Goal: Check status: Check status

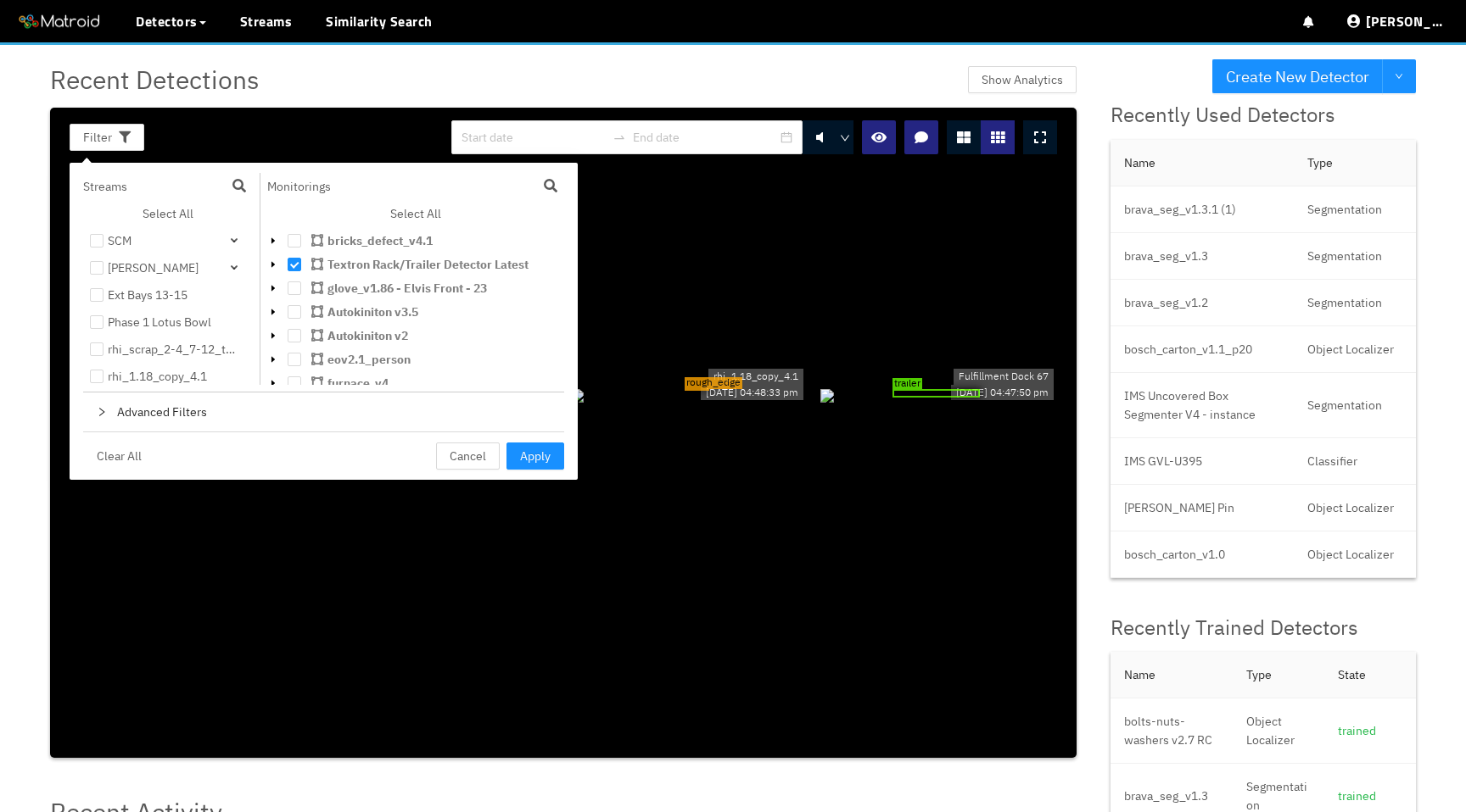
click at [276, 264] on icon "caret-down" at bounding box center [273, 264] width 9 height 9
click at [528, 456] on span "Apply" at bounding box center [534, 456] width 31 height 19
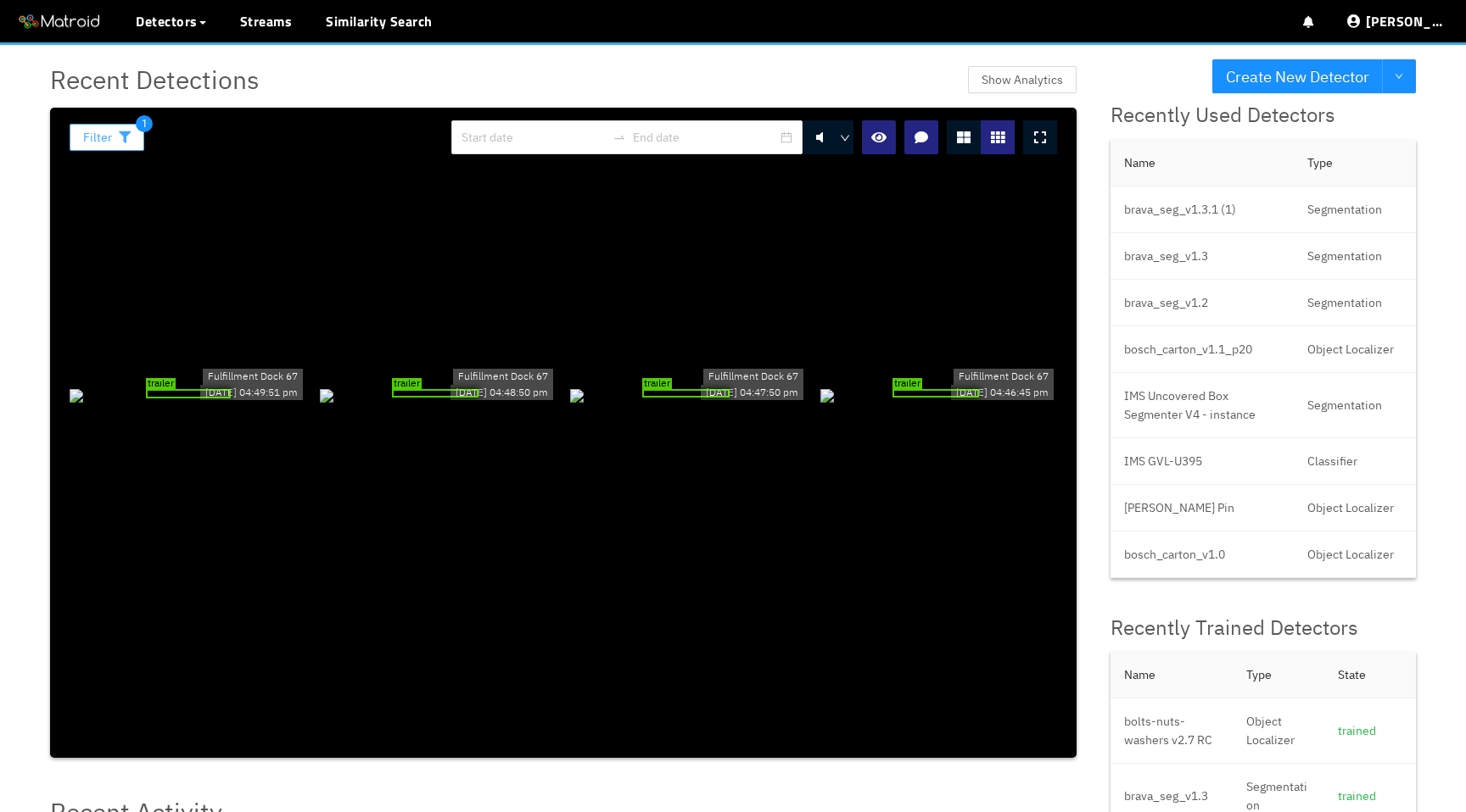
click at [98, 146] on span "Filter" at bounding box center [97, 137] width 29 height 19
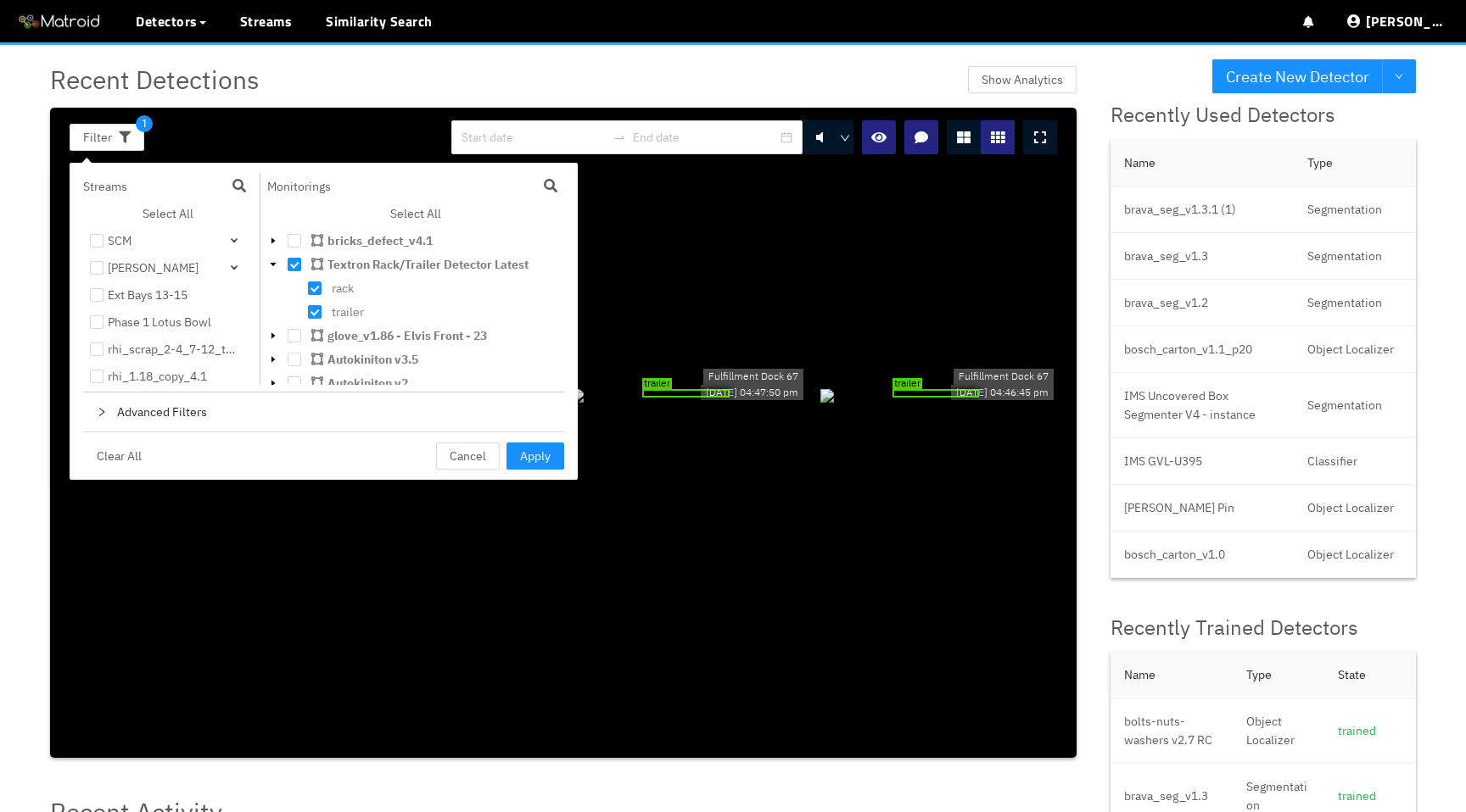
click at [314, 310] on span at bounding box center [315, 312] width 14 height 14
click at [525, 452] on span "Apply" at bounding box center [534, 456] width 31 height 19
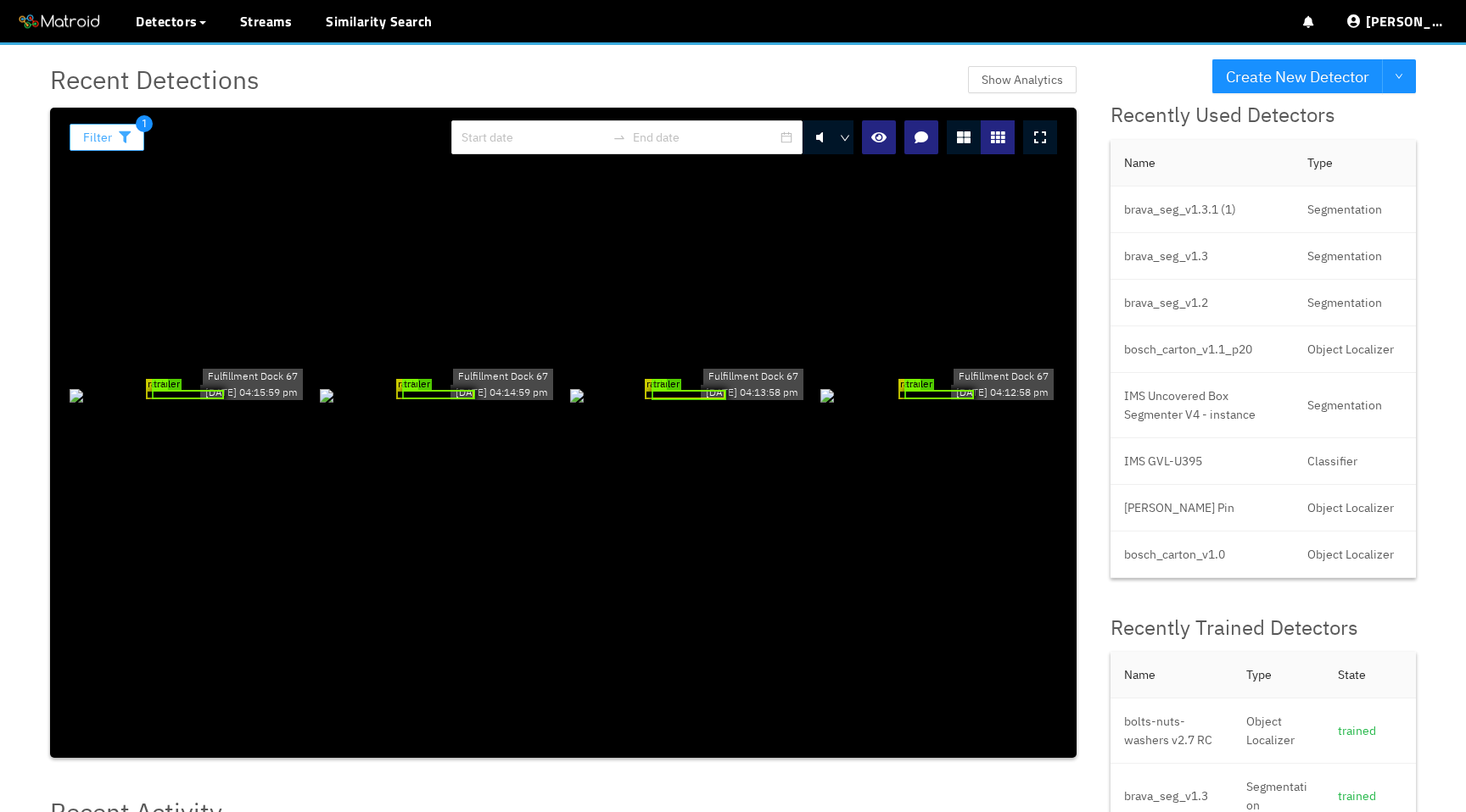
click at [118, 144] on button "Filter" at bounding box center [106, 137] width 74 height 27
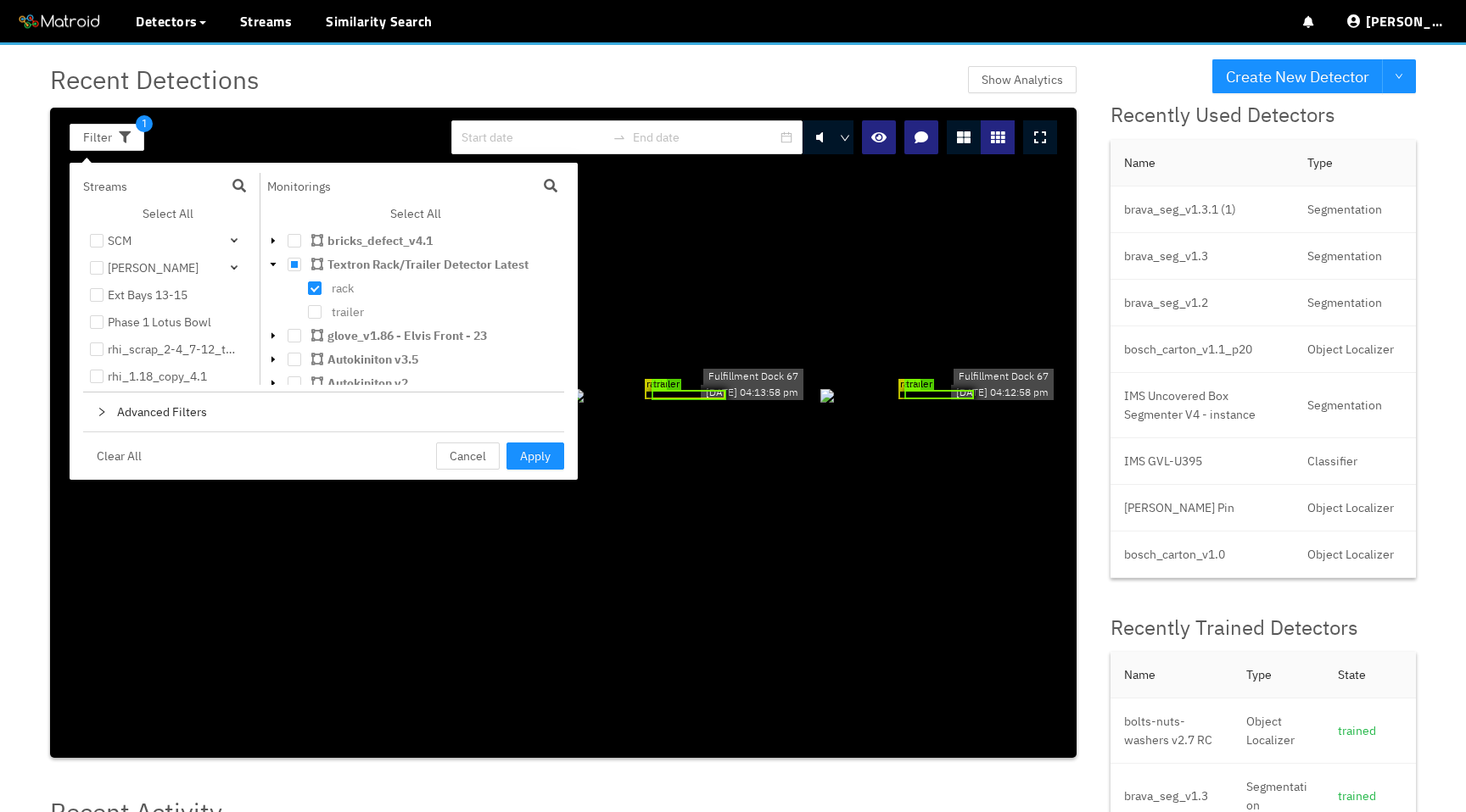
click at [317, 305] on div "trailer" at bounding box center [411, 314] width 288 height 24
click at [317, 313] on span at bounding box center [315, 312] width 14 height 14
click at [535, 460] on span "Apply" at bounding box center [534, 456] width 31 height 19
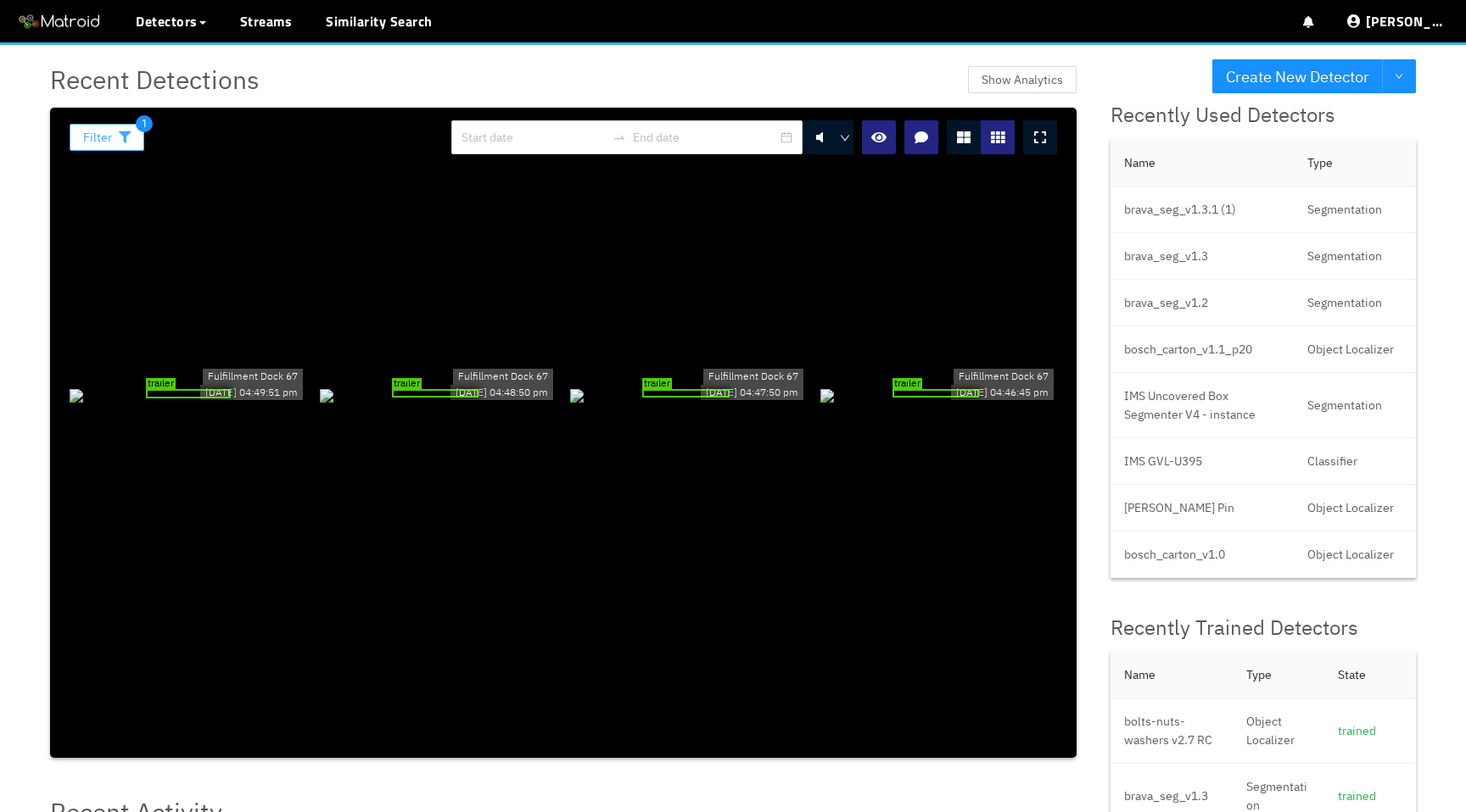
click at [127, 138] on icon "button" at bounding box center [125, 137] width 12 height 12
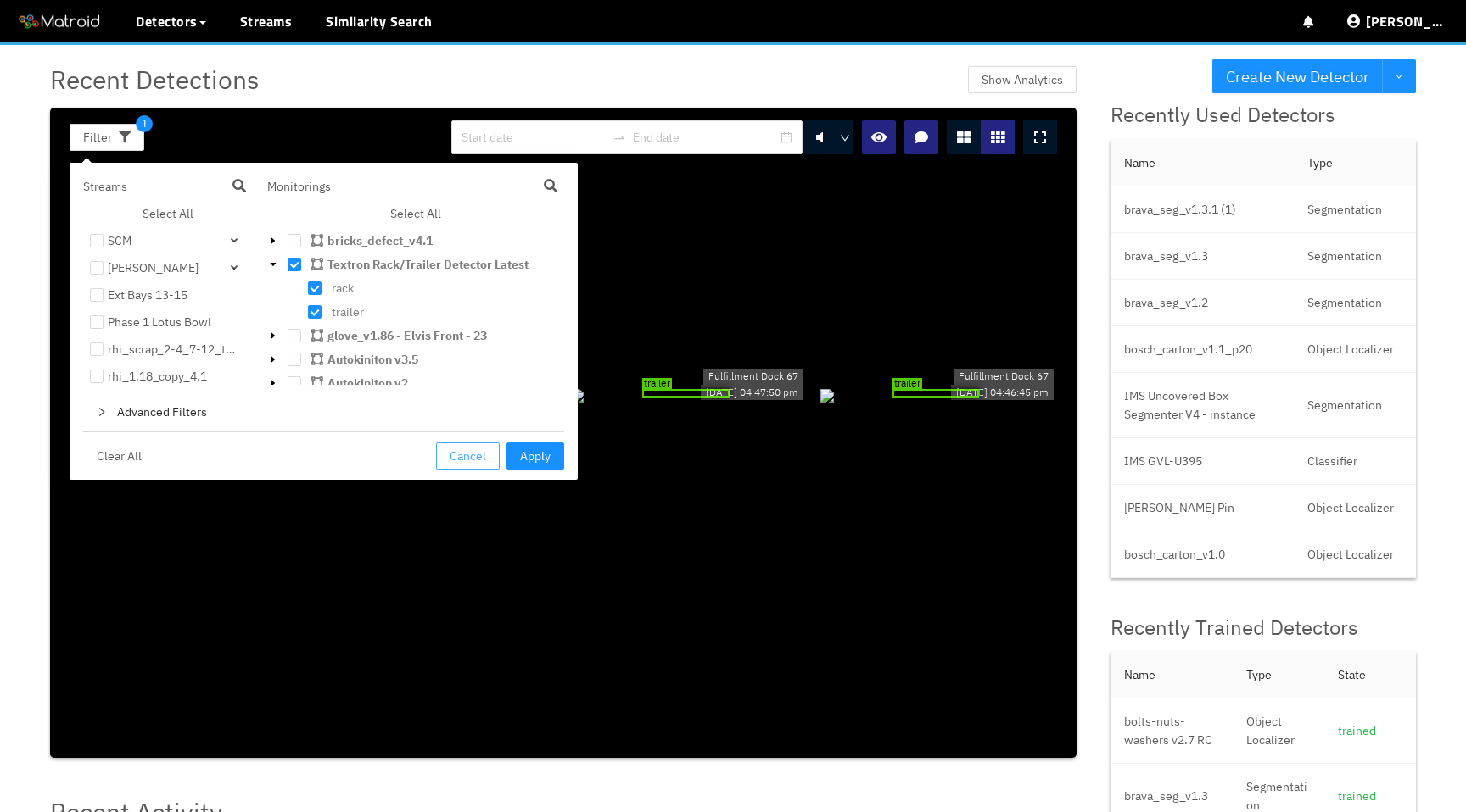
click at [475, 453] on span "Cancel" at bounding box center [468, 456] width 37 height 19
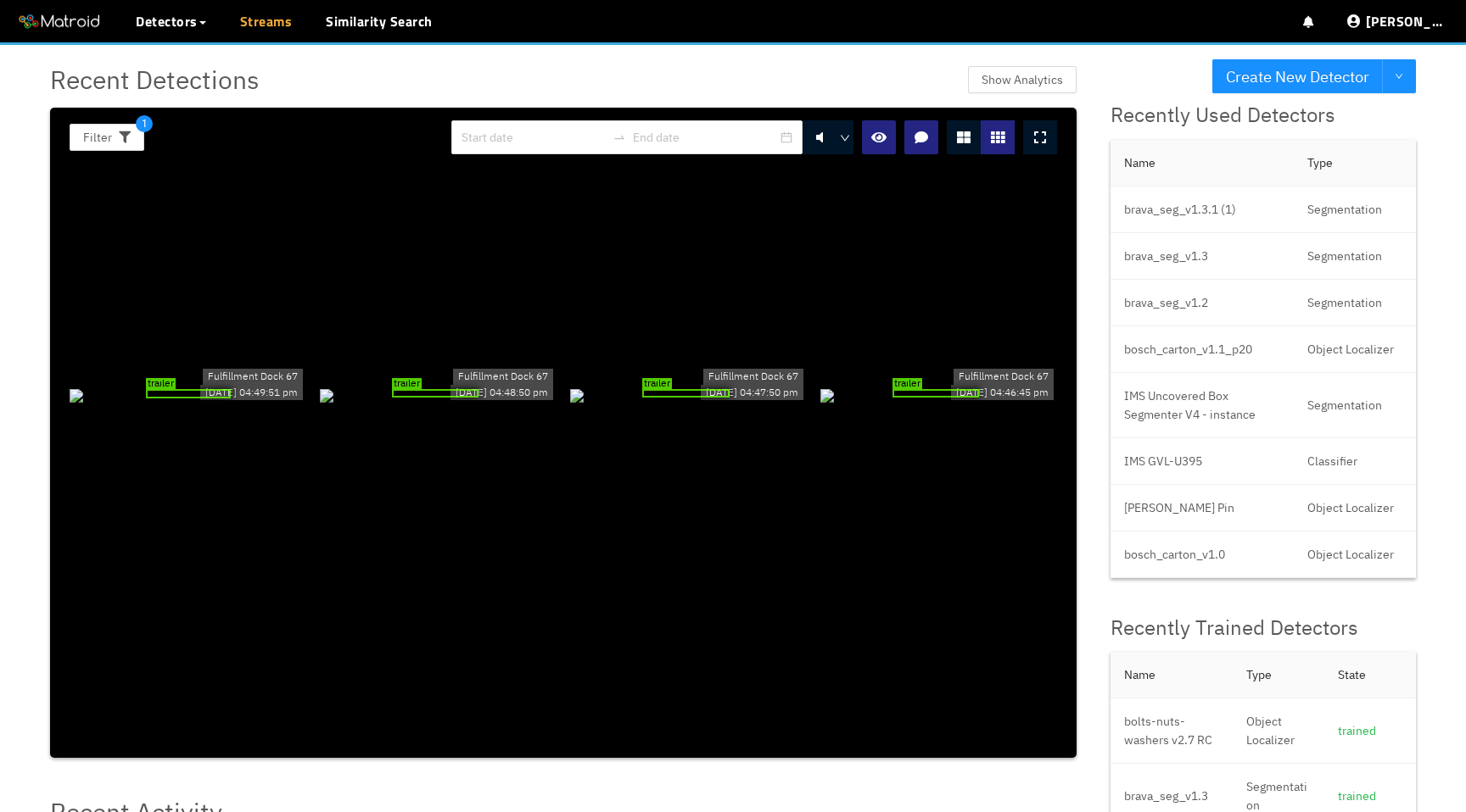
click at [276, 19] on link "Streams" at bounding box center [266, 21] width 53 height 20
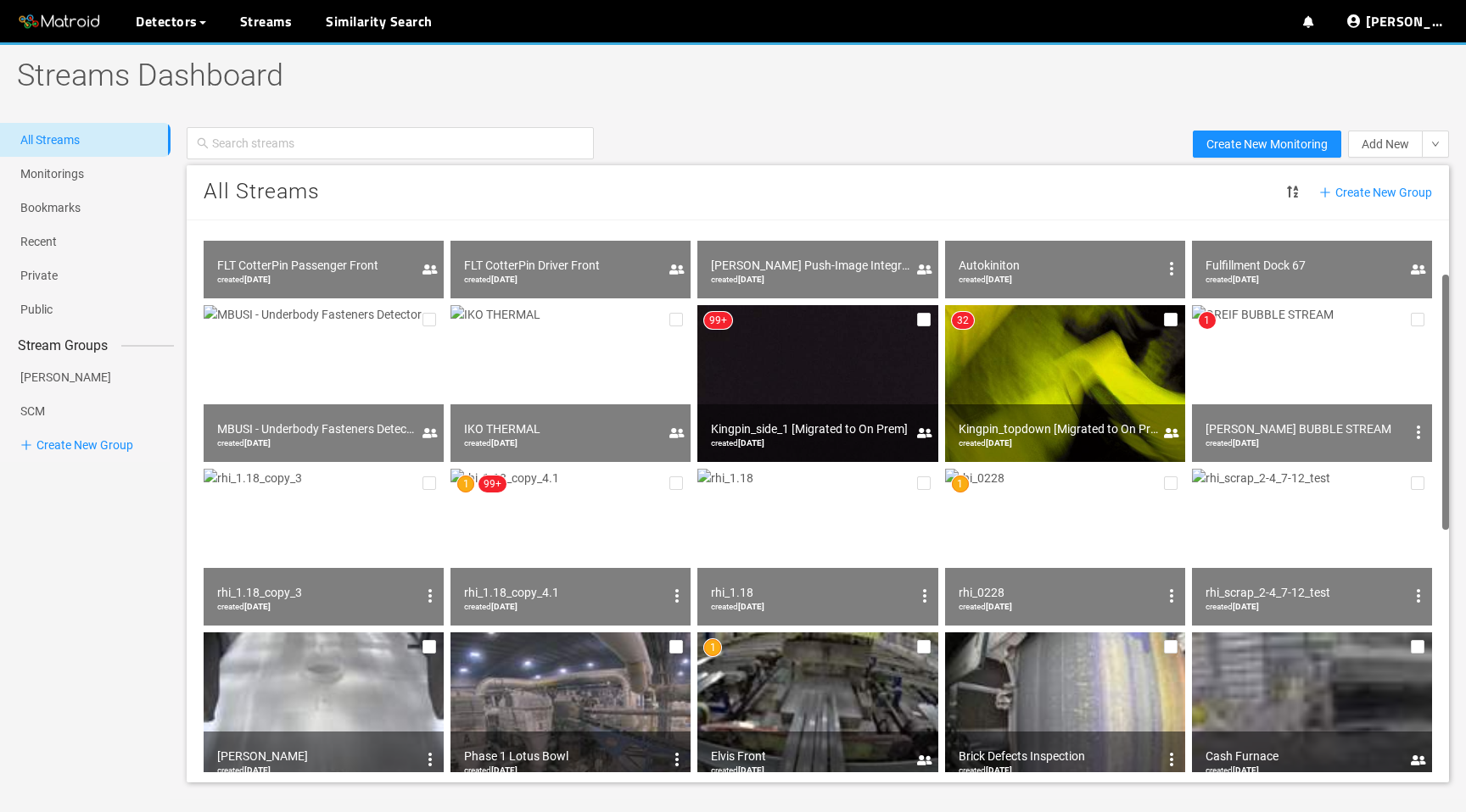
scroll to position [91, 0]
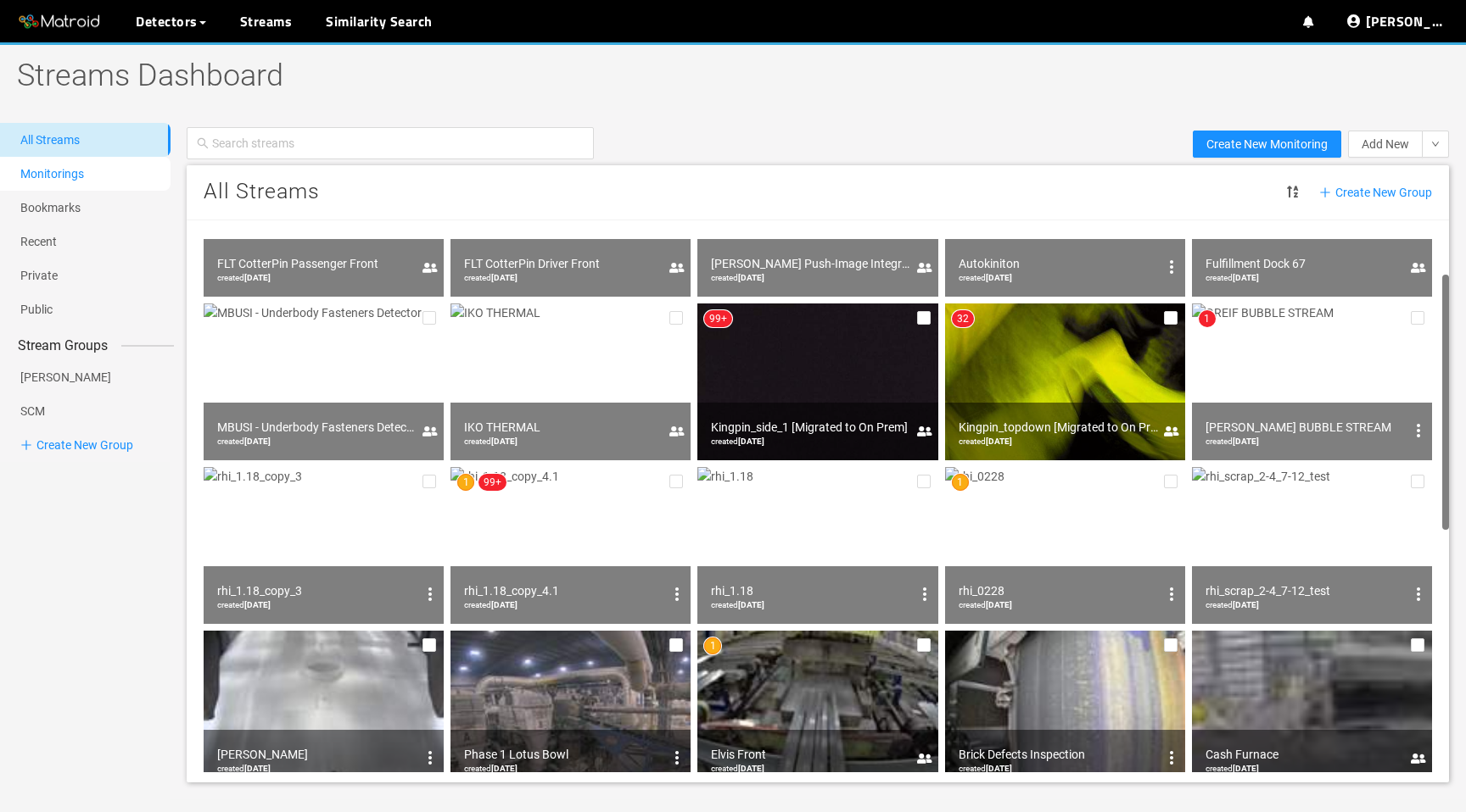
click at [75, 178] on link "Monitorings" at bounding box center [52, 174] width 64 height 14
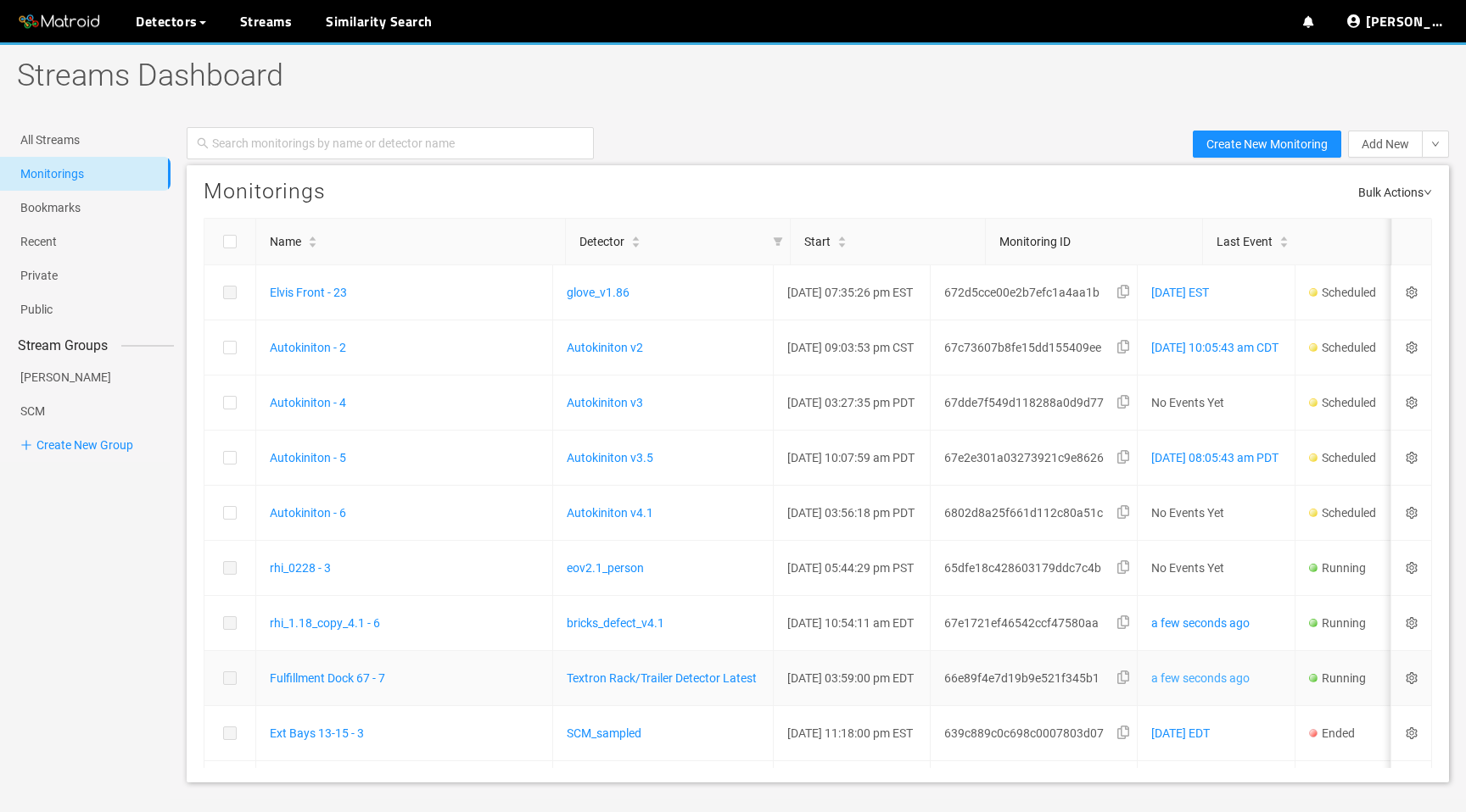
click at [1231, 674] on link "a few seconds ago" at bounding box center [1200, 678] width 98 height 14
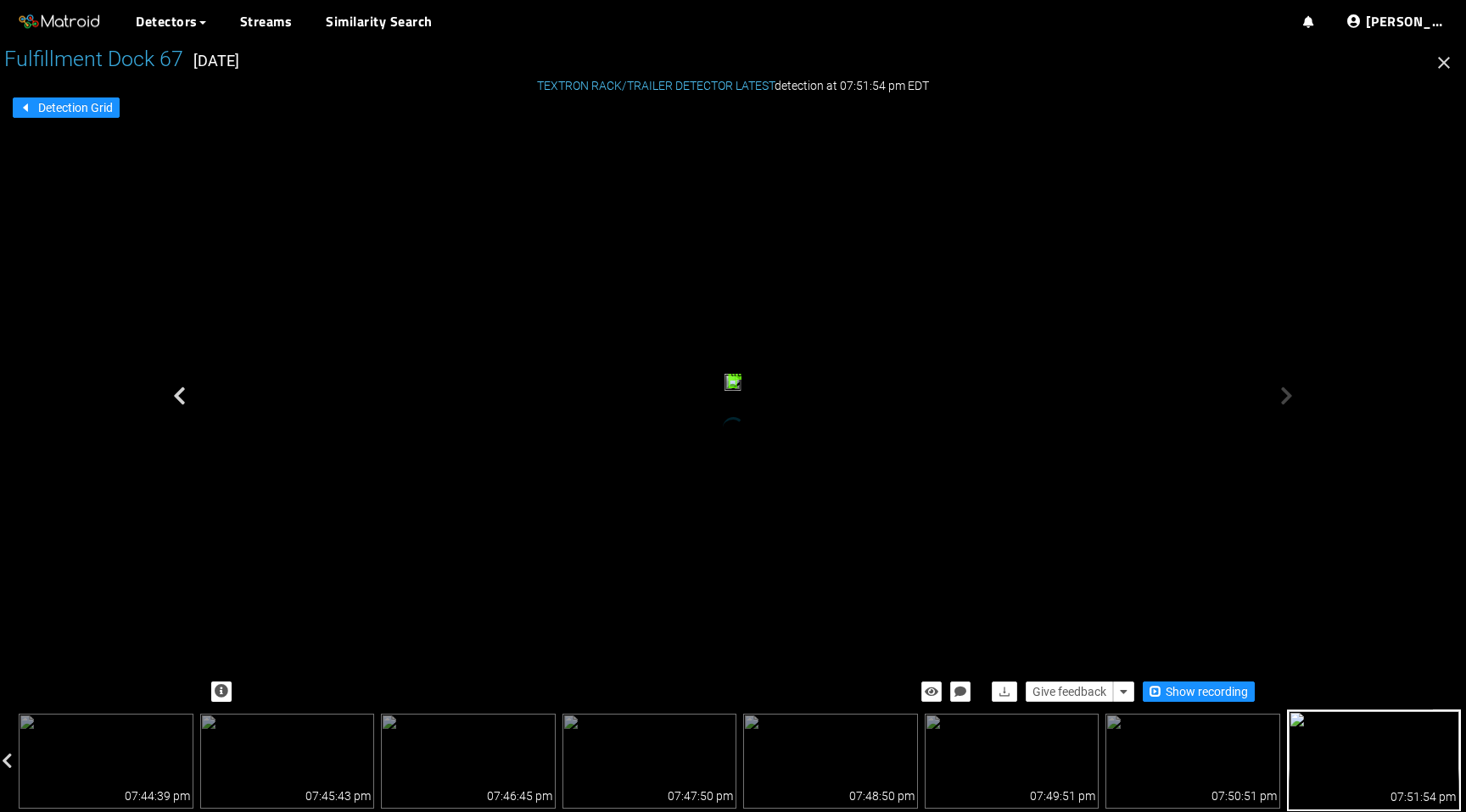
click at [1441, 66] on icon "button" at bounding box center [1443, 63] width 12 height 12
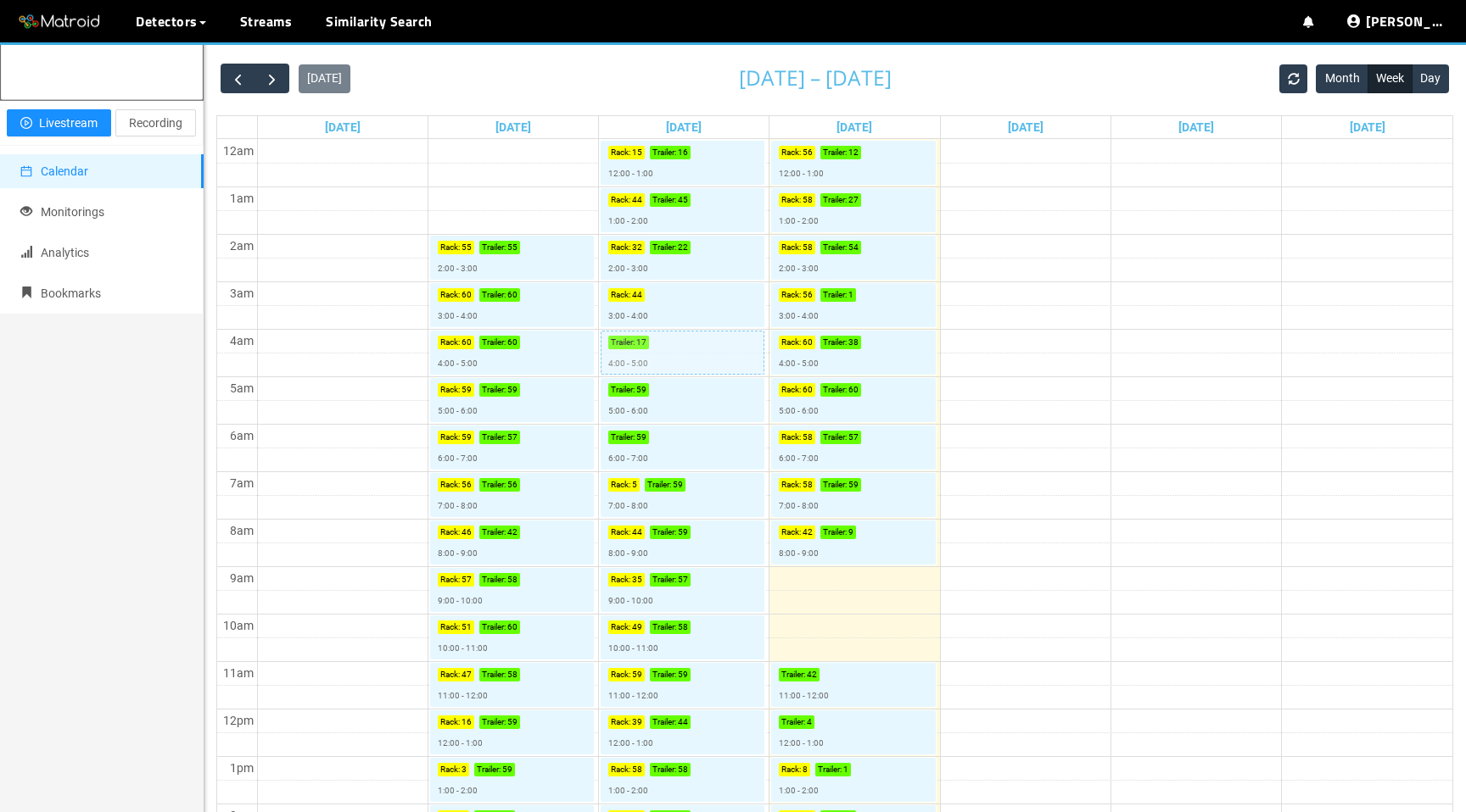
scroll to position [134, 0]
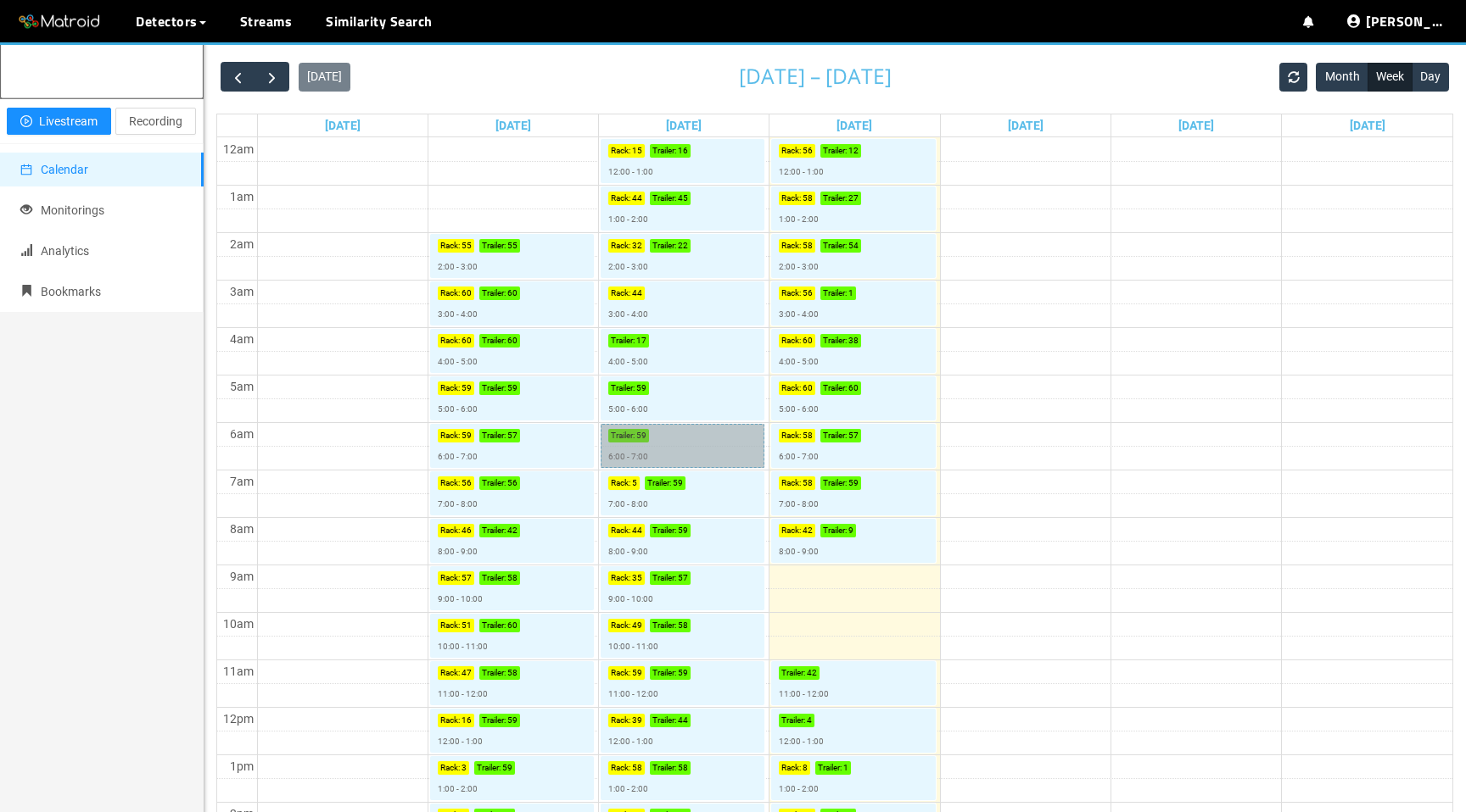
click at [671, 444] on link "Trailer : 59 6:00 - 7:00" at bounding box center [682, 446] width 164 height 44
